Goal: Task Accomplishment & Management: Complete application form

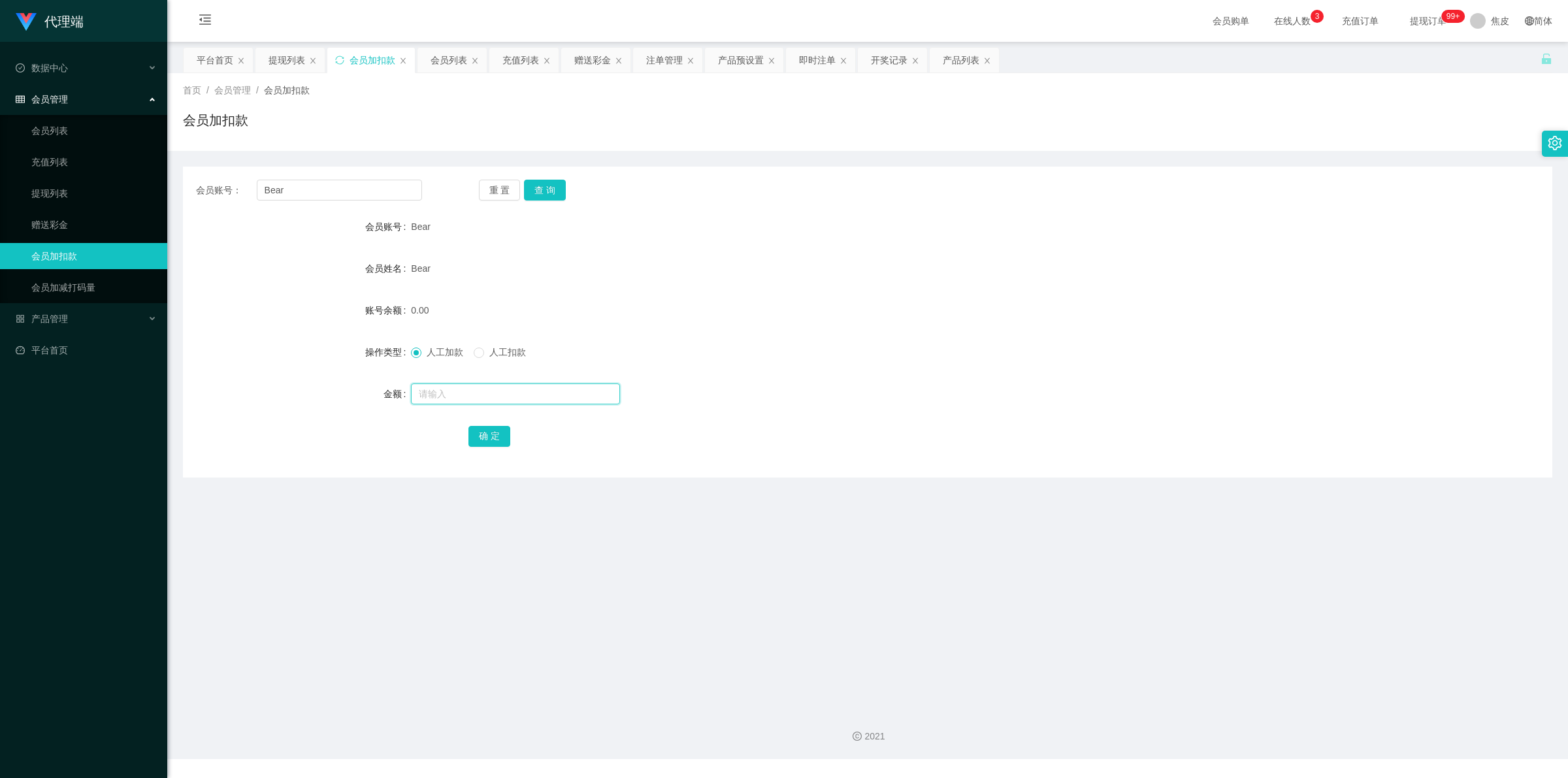
click at [442, 387] on input "text" at bounding box center [516, 394] width 209 height 21
type input "8"
click at [480, 435] on button "确 定" at bounding box center [489, 437] width 42 height 21
click at [459, 393] on input "text" at bounding box center [516, 394] width 209 height 21
type input "7"
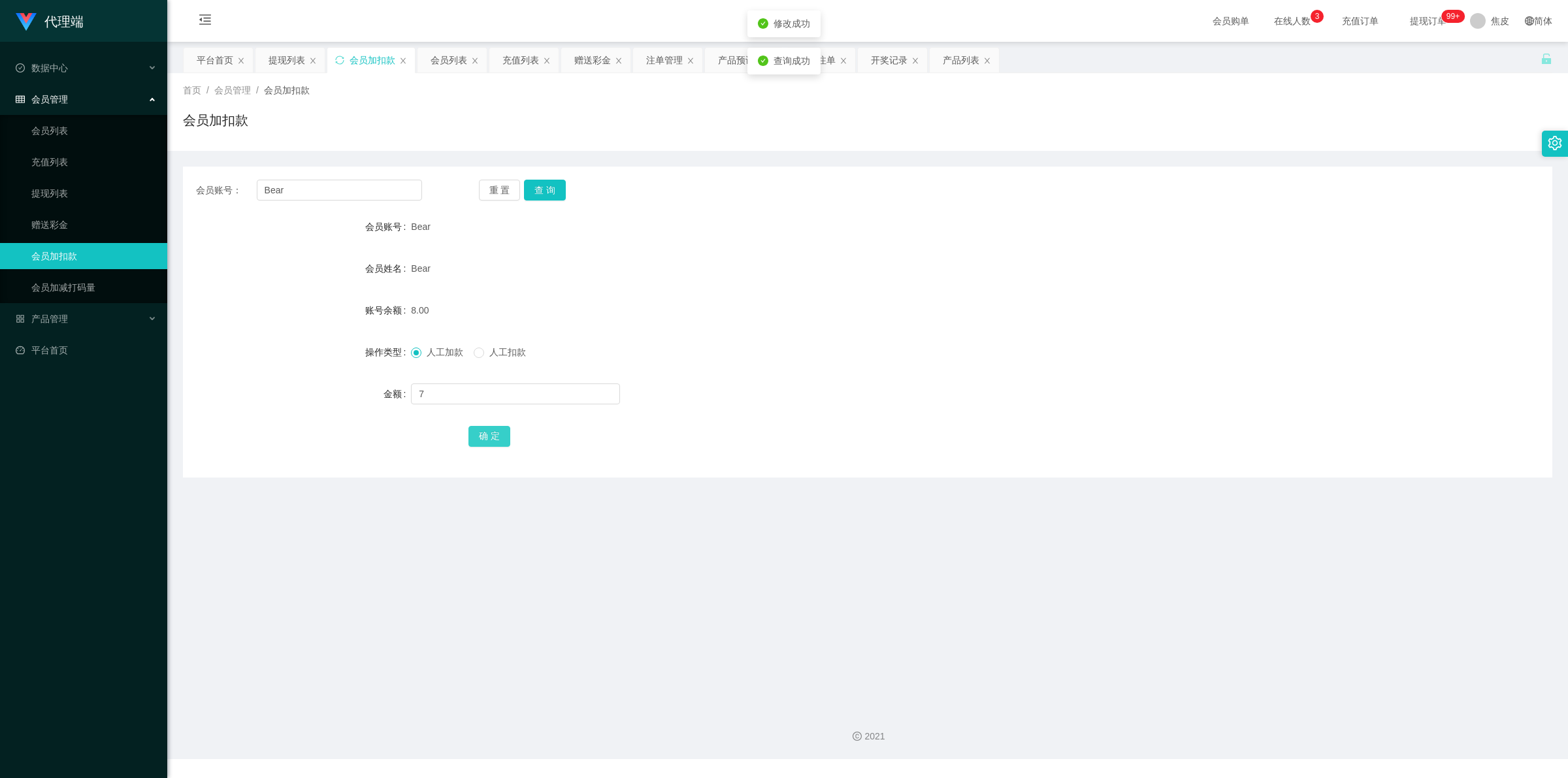
click at [482, 441] on button "确 定" at bounding box center [489, 437] width 42 height 21
click at [463, 392] on input "text" at bounding box center [516, 394] width 209 height 21
type input "8"
click at [480, 440] on button "确 定" at bounding box center [489, 437] width 42 height 21
drag, startPoint x: 448, startPoint y: 407, endPoint x: 451, endPoint y: 397, distance: 10.4
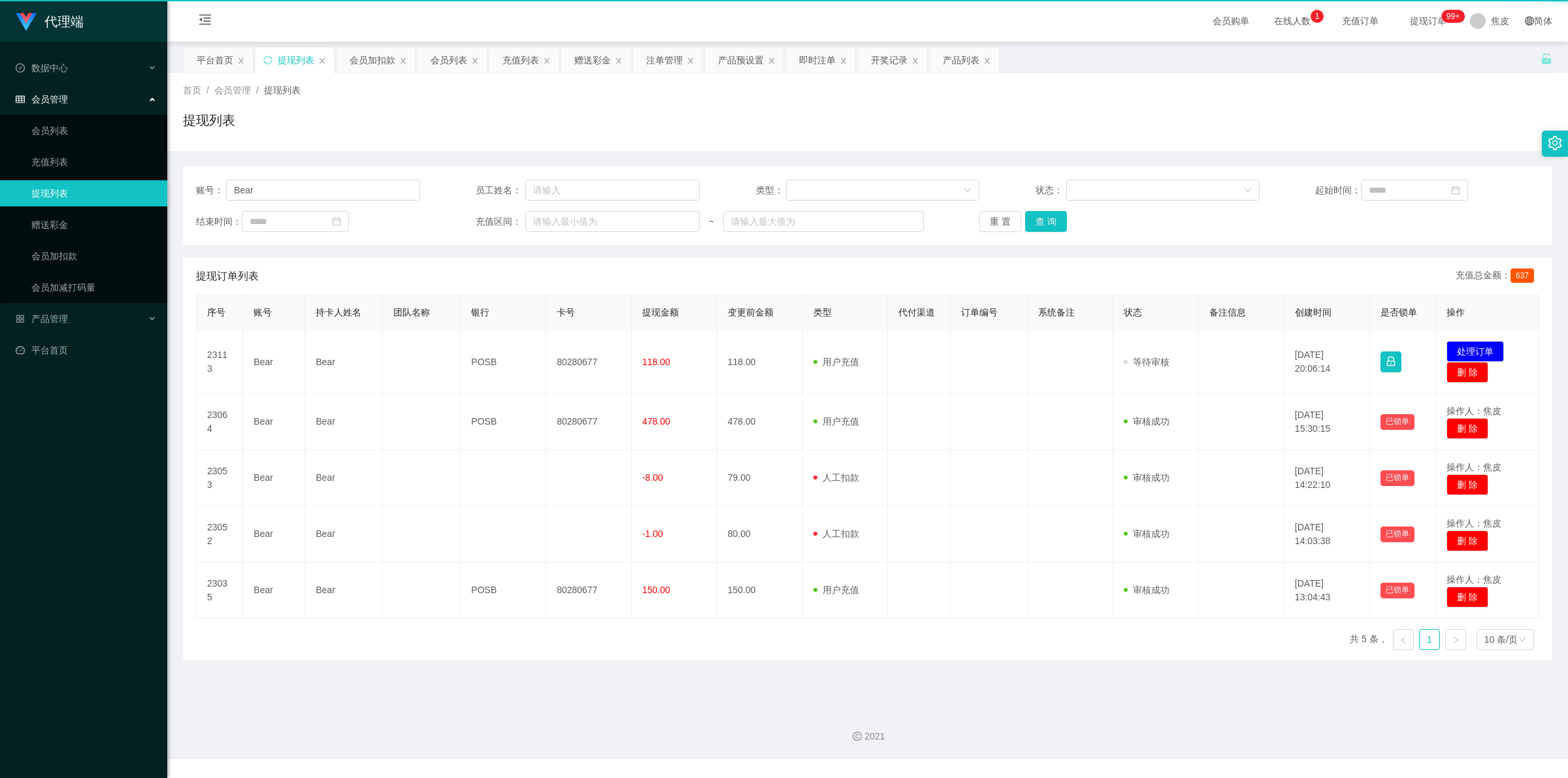
click at [451, 397] on tr "23064 Bear Bear POSB 80280677 478.00 478.00 用户充值 人工扣款 审核驳回 审核成功 等待审核 [DATE] 15:…" at bounding box center [868, 421] width 1343 height 56
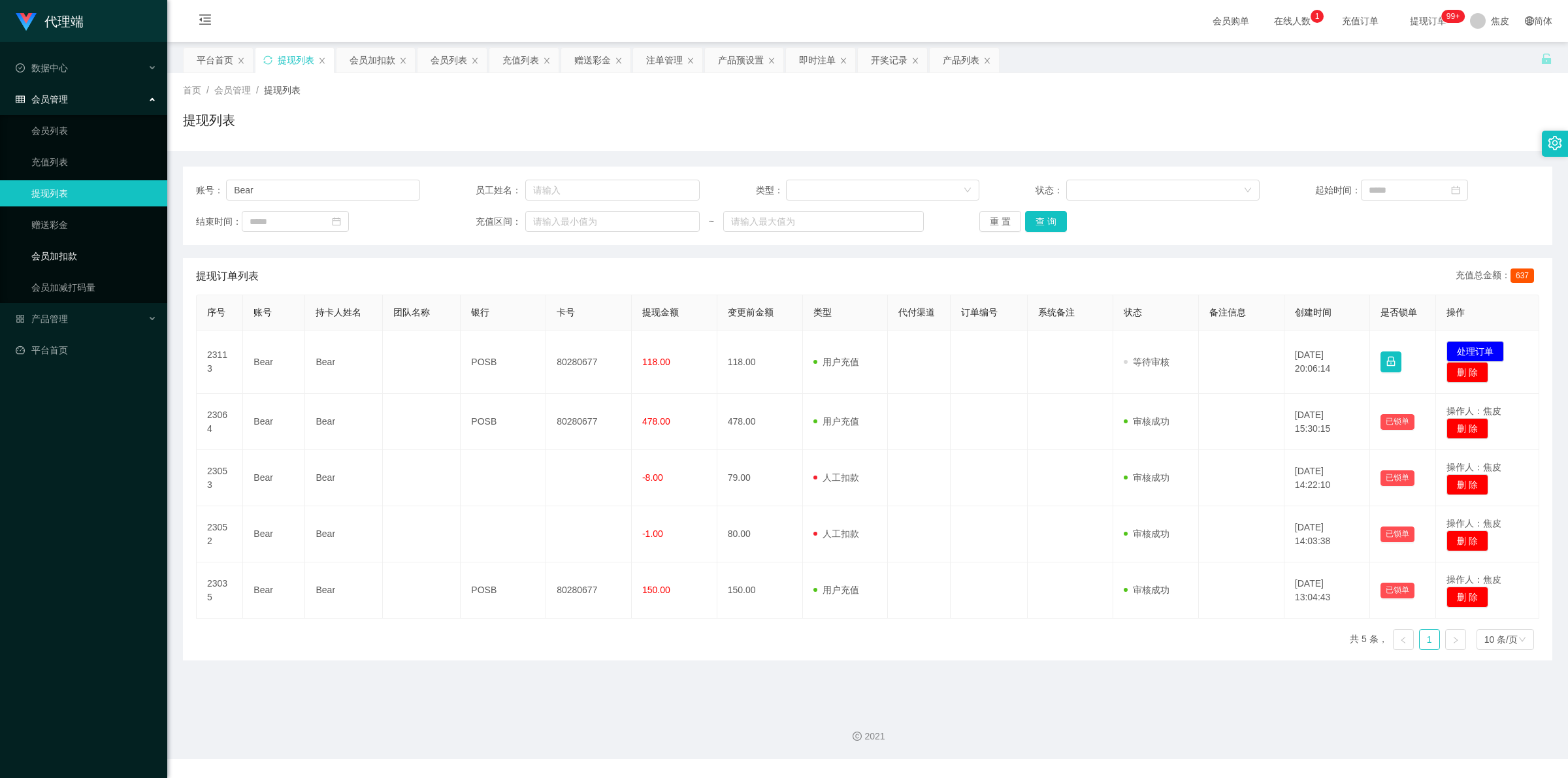
click at [60, 259] on link "会员加扣款" at bounding box center [94, 256] width 125 height 26
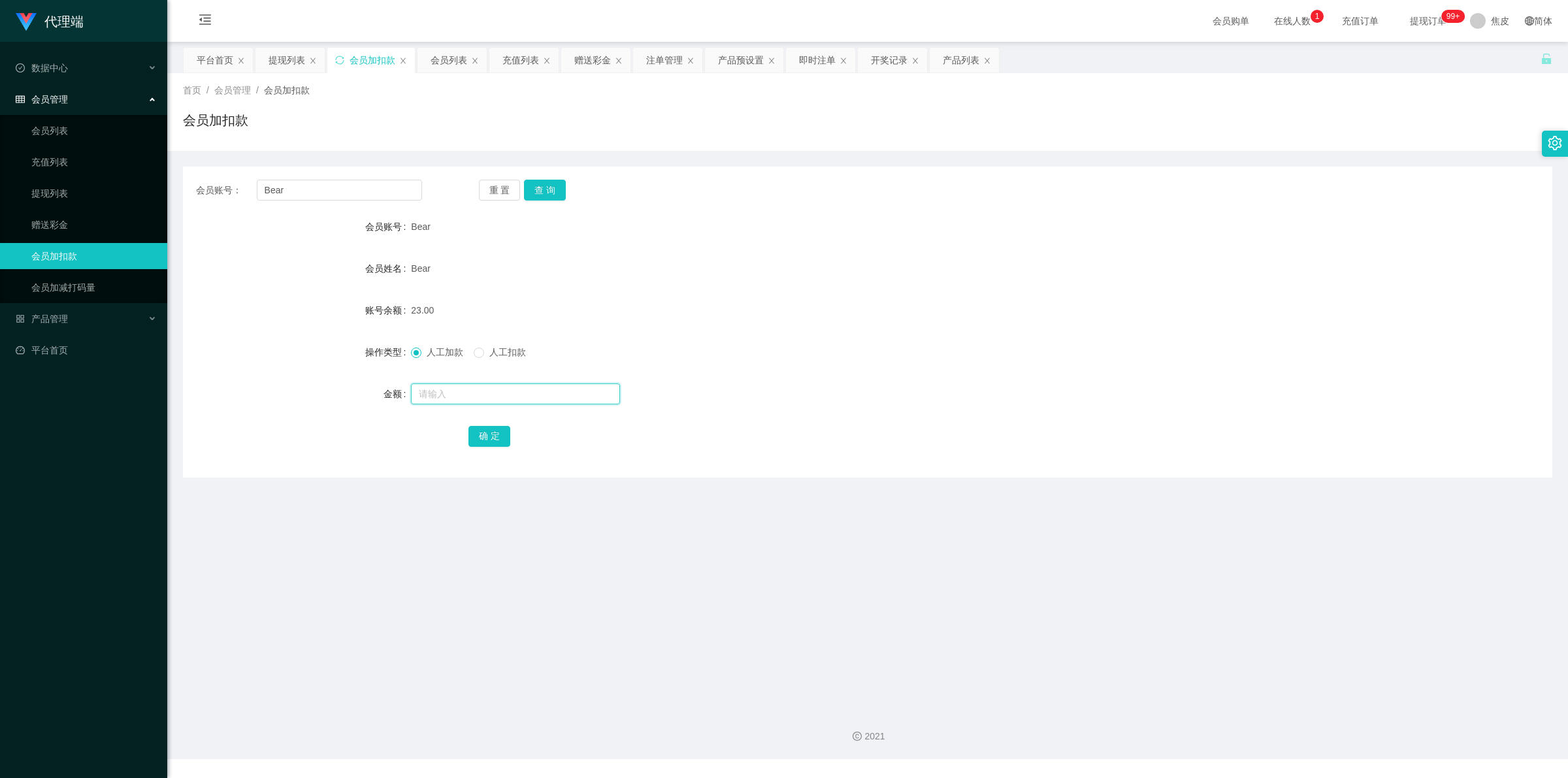
click at [463, 391] on input "text" at bounding box center [516, 394] width 209 height 21
type input "8"
click at [480, 429] on button "确 定" at bounding box center [489, 437] width 42 height 21
